Goal: Task Accomplishment & Management: Complete application form

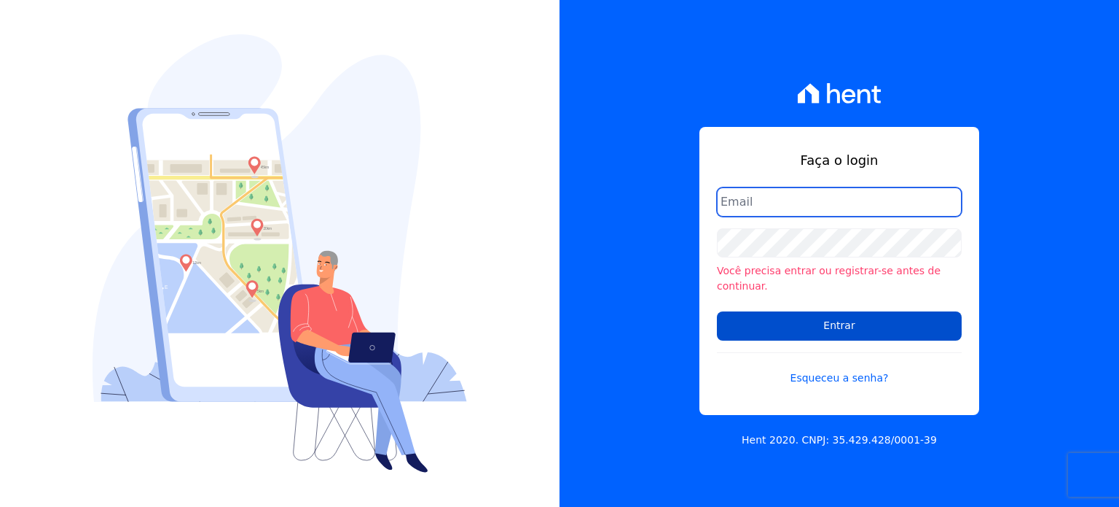
type input "[EMAIL_ADDRESS][DOMAIN_NAME]"
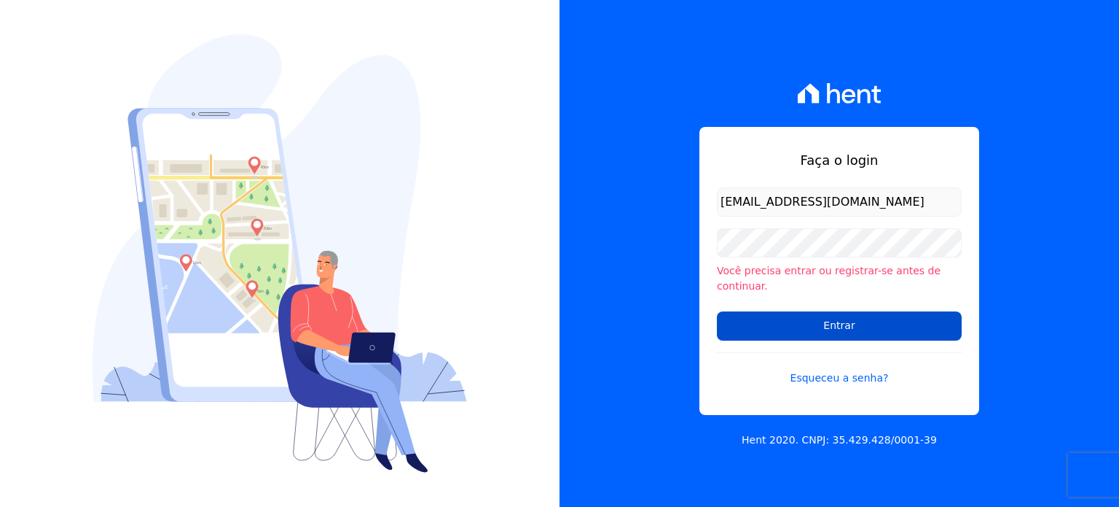
click at [770, 324] on input "Entrar" at bounding box center [839, 325] width 245 height 29
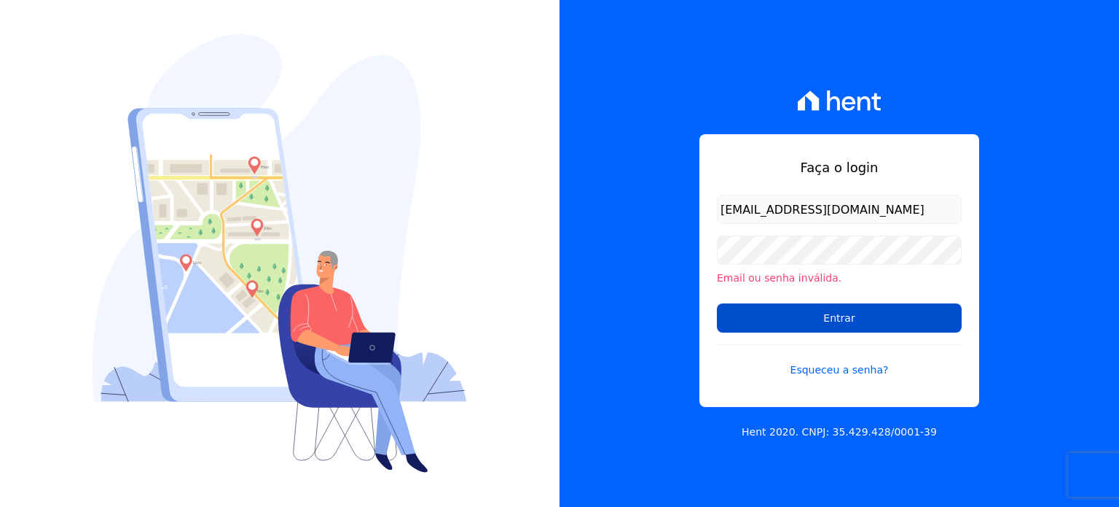
click at [778, 316] on input "Entrar" at bounding box center [839, 317] width 245 height 29
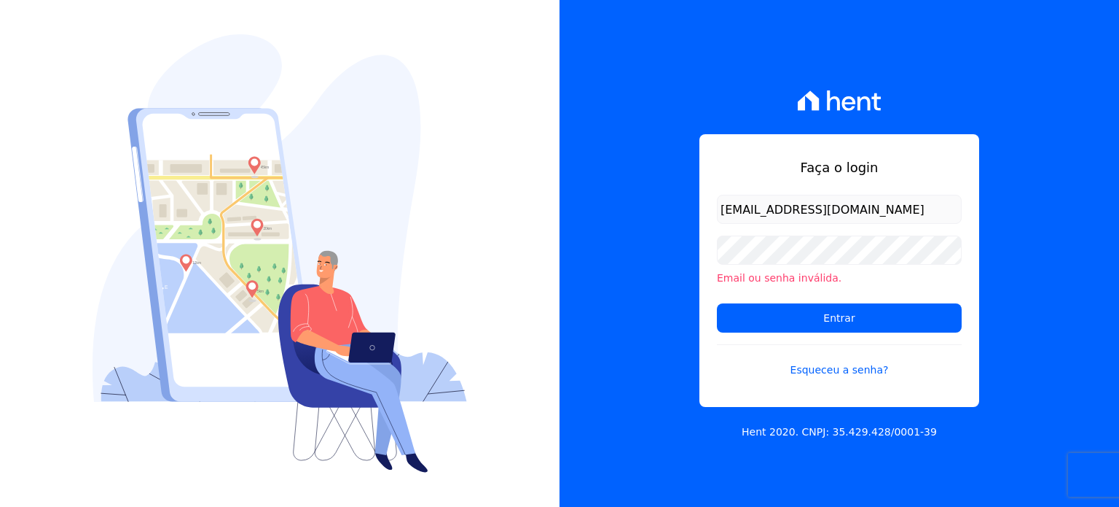
click at [789, 332] on form "nati@focoempreendimentos.com Email ou senha inválida. Entrar Esqueceu a senha?" at bounding box center [839, 295] width 245 height 200
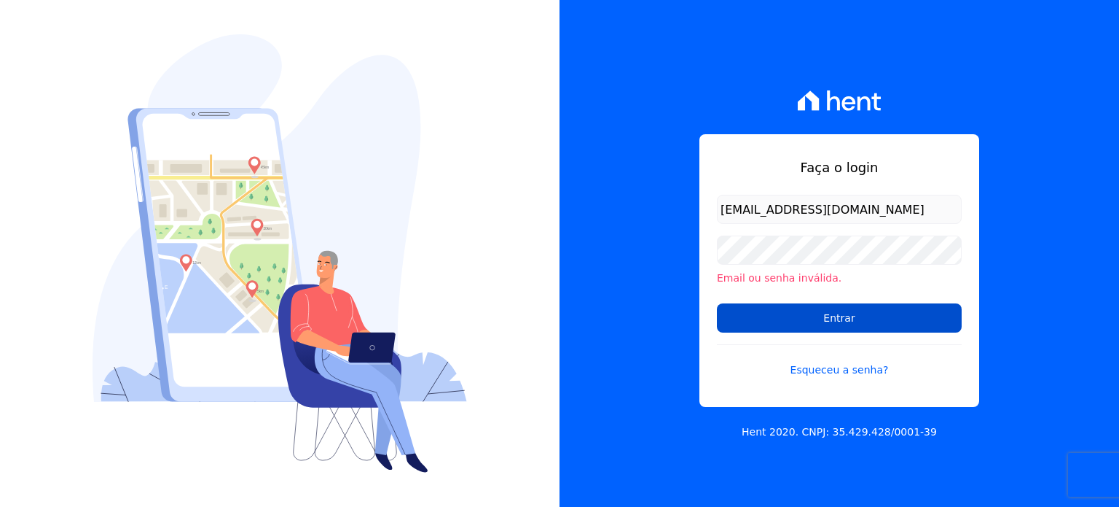
click at [753, 316] on input "Entrar" at bounding box center [839, 317] width 245 height 29
